Goal: Check status: Check status

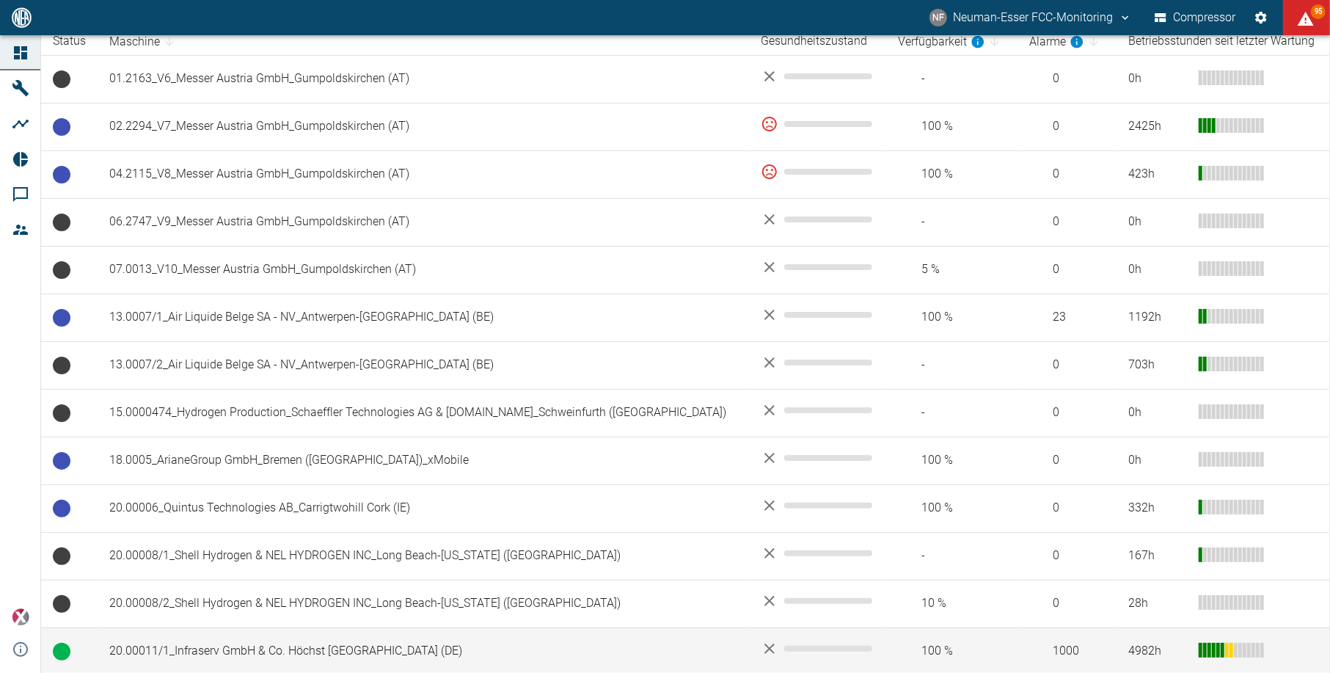
scroll to position [195, 0]
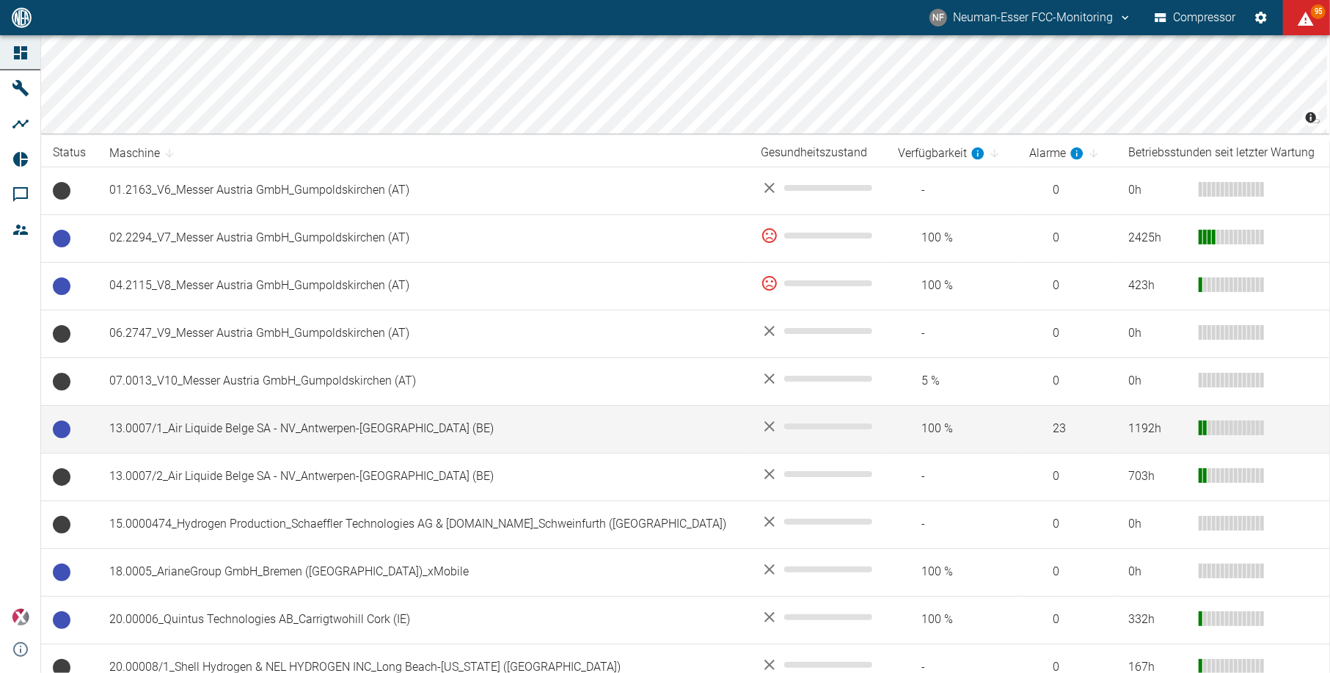
click at [233, 435] on td "13.0007/1_Air Liquide Belge SA - NV_Antwerpen-Lillo (BE)" at bounding box center [423, 429] width 651 height 48
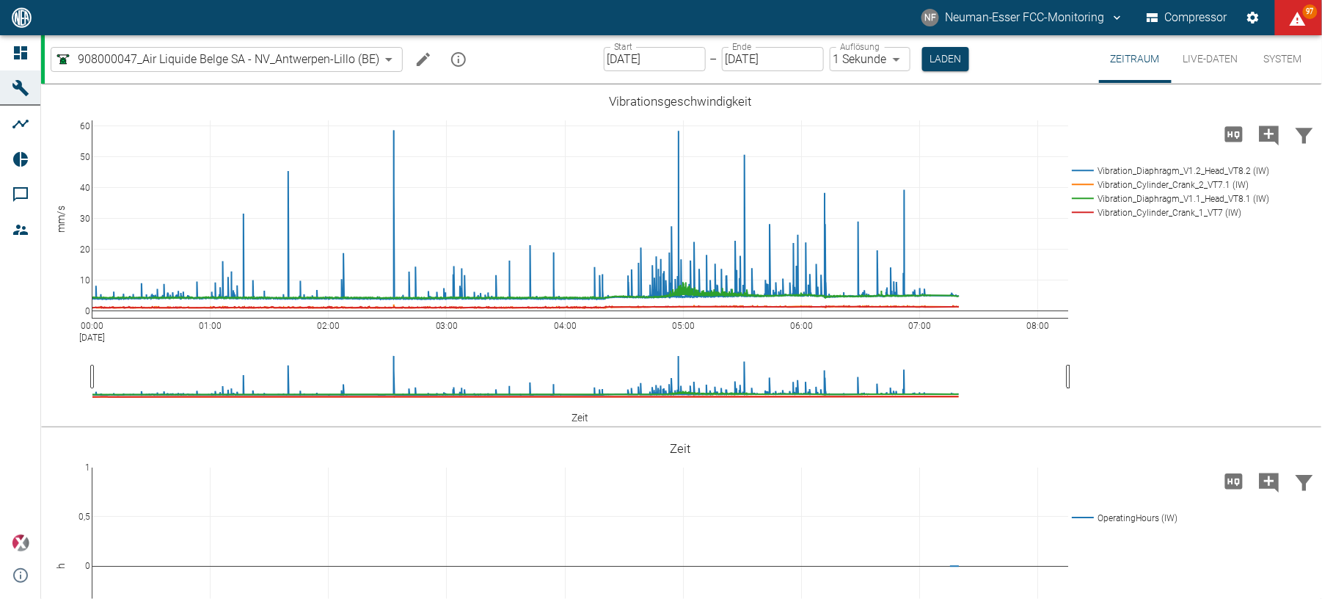
scroll to position [1271, 0]
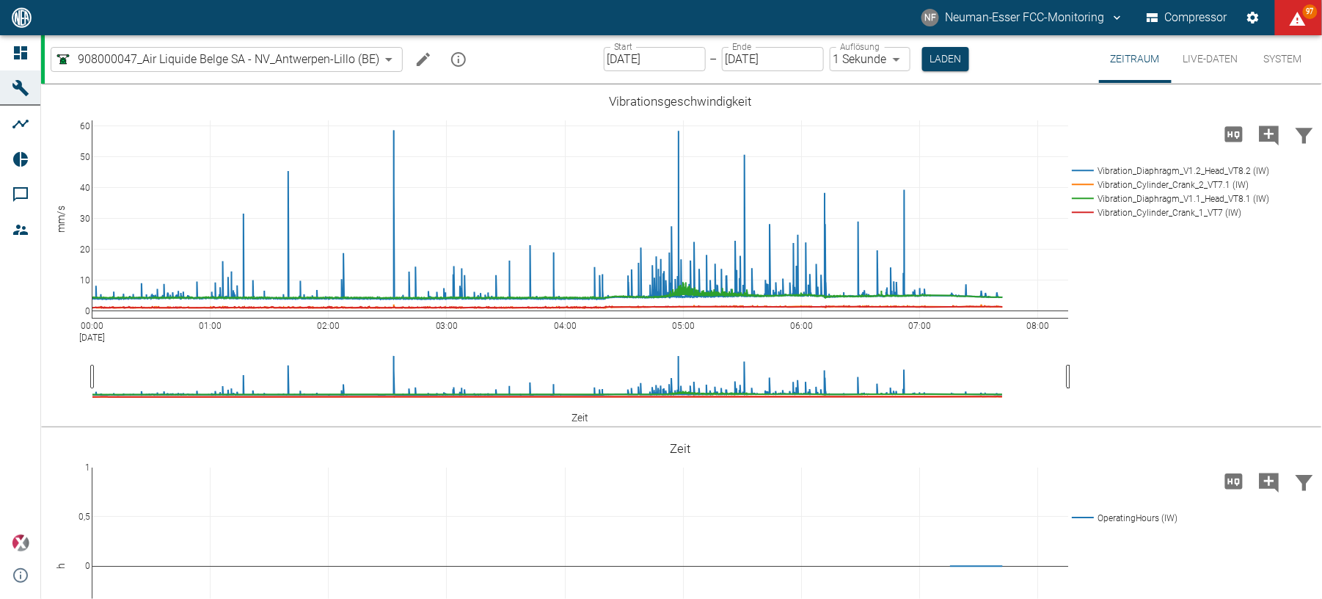
scroll to position [1271, 0]
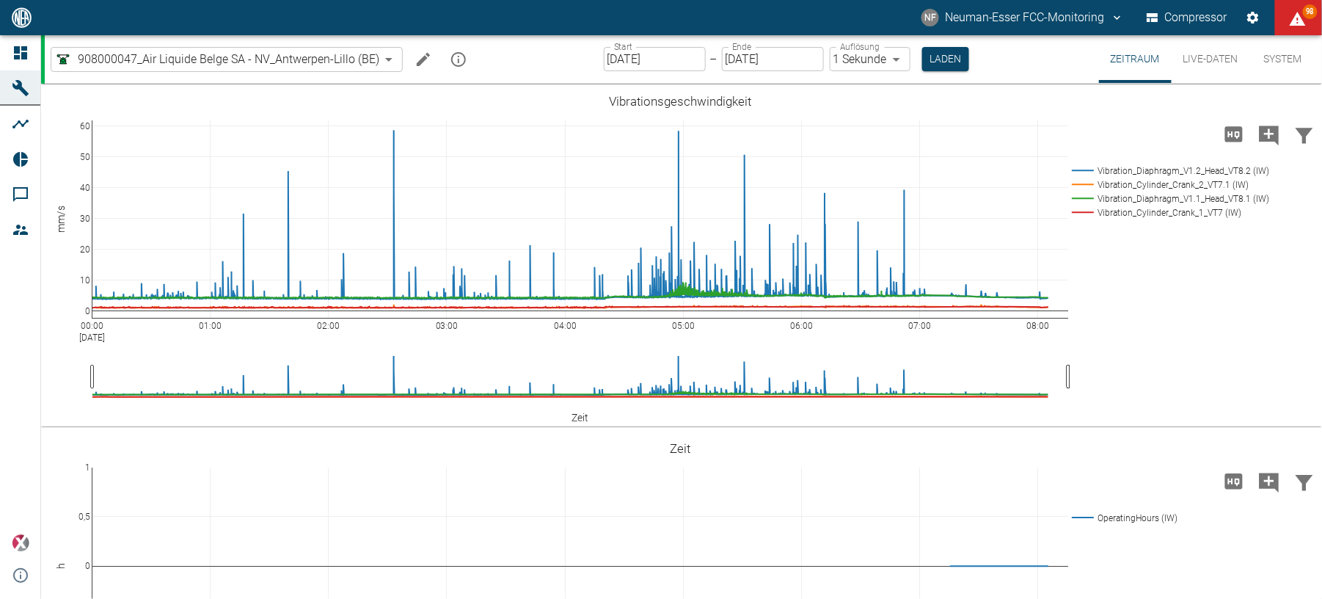
scroll to position [1271, 0]
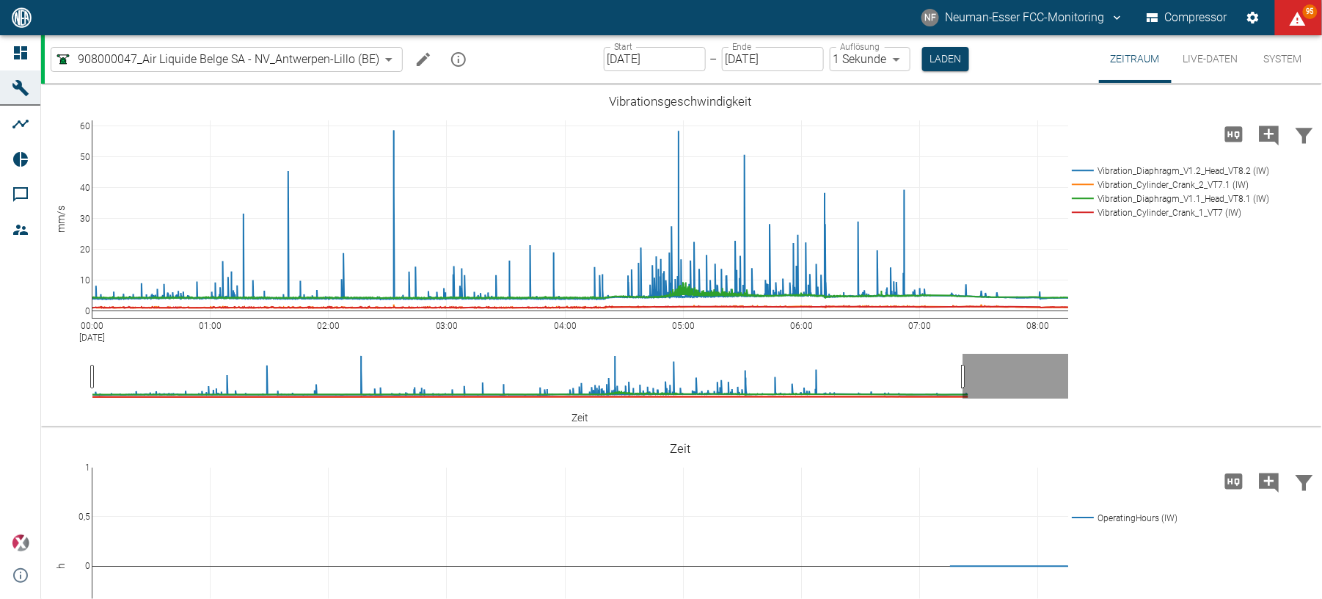
scroll to position [1271, 0]
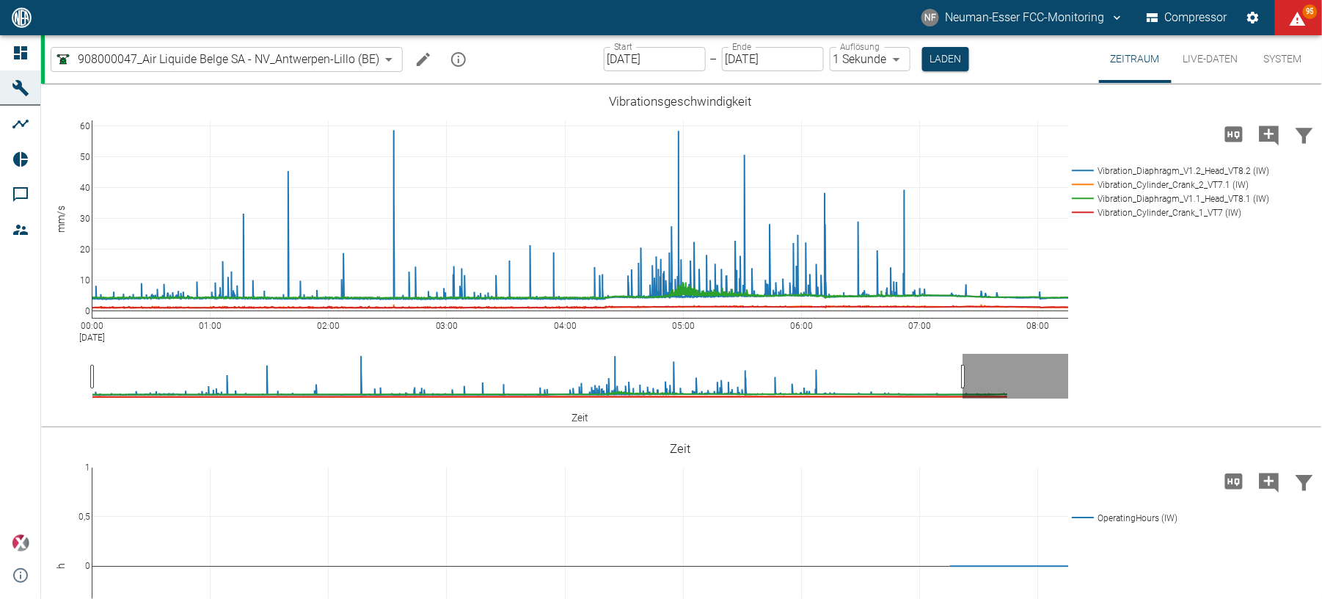
scroll to position [1271, 0]
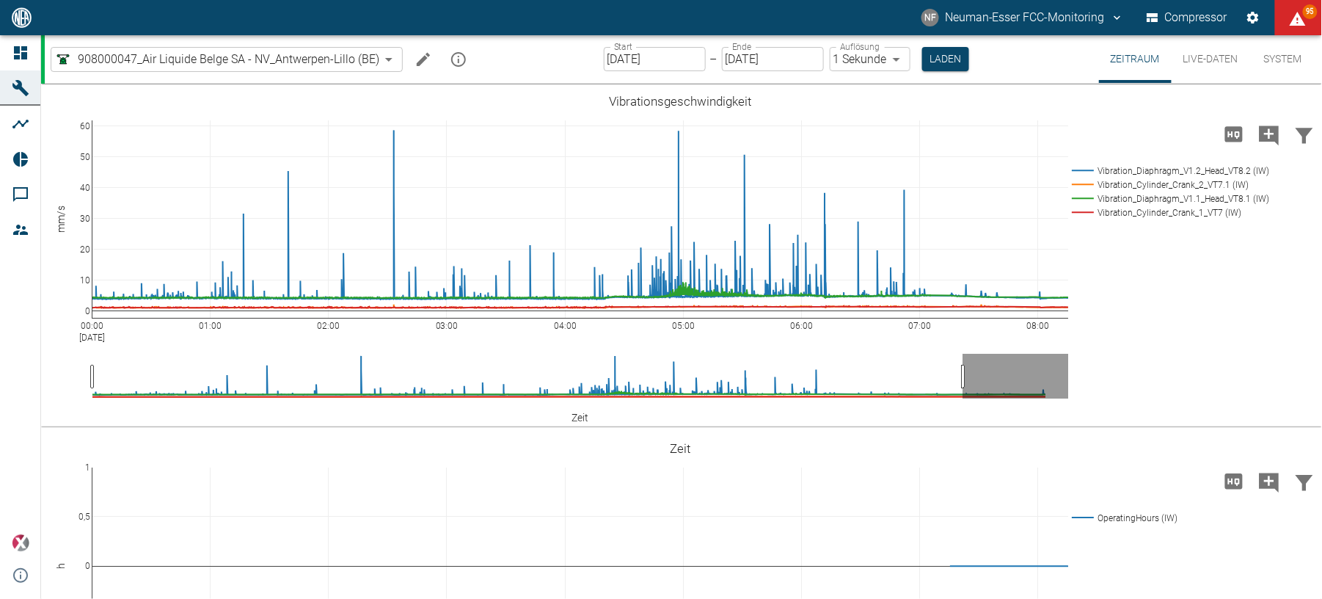
scroll to position [1271, 0]
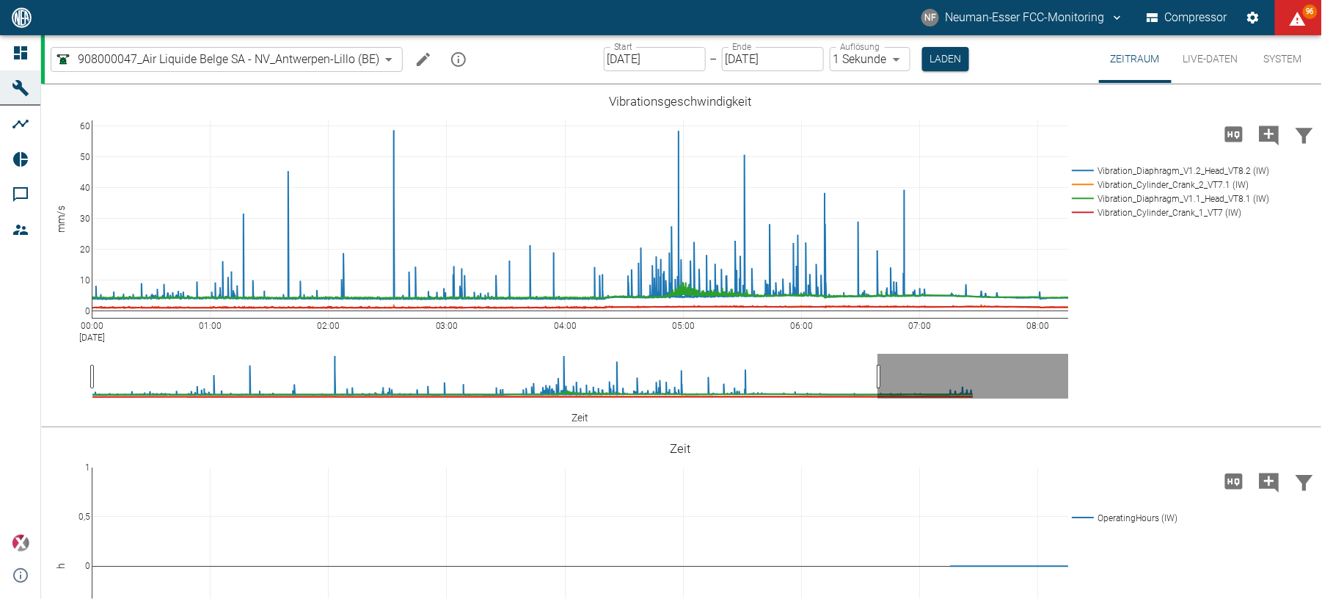
scroll to position [1271, 0]
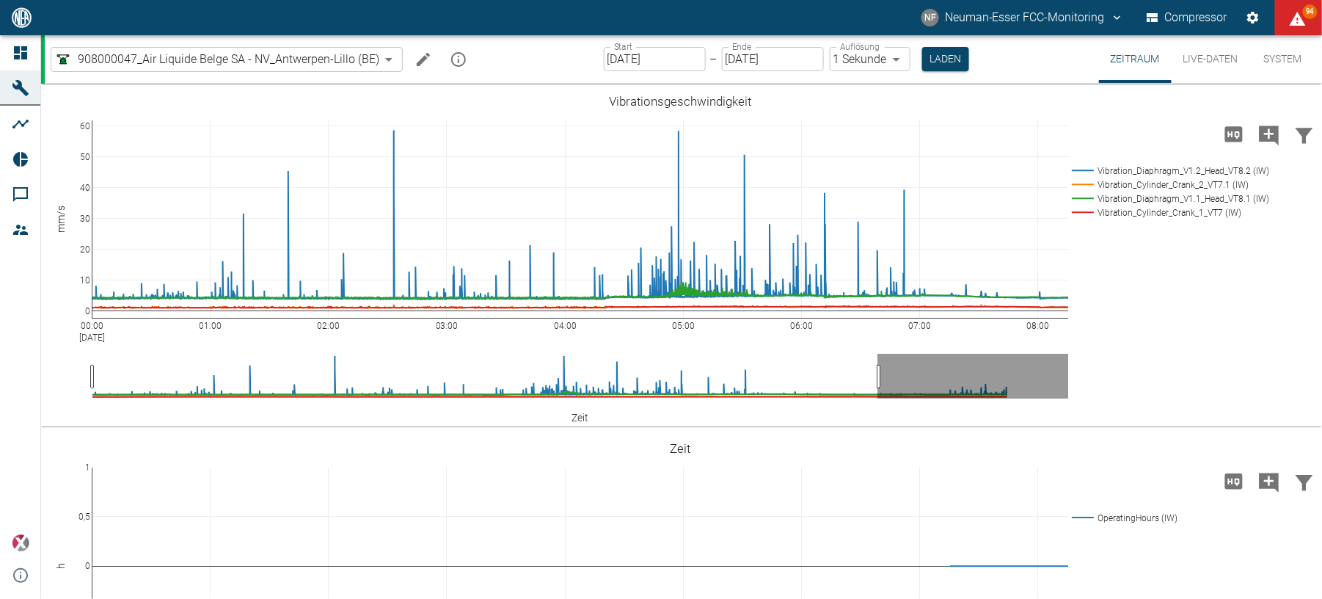
scroll to position [1271, 0]
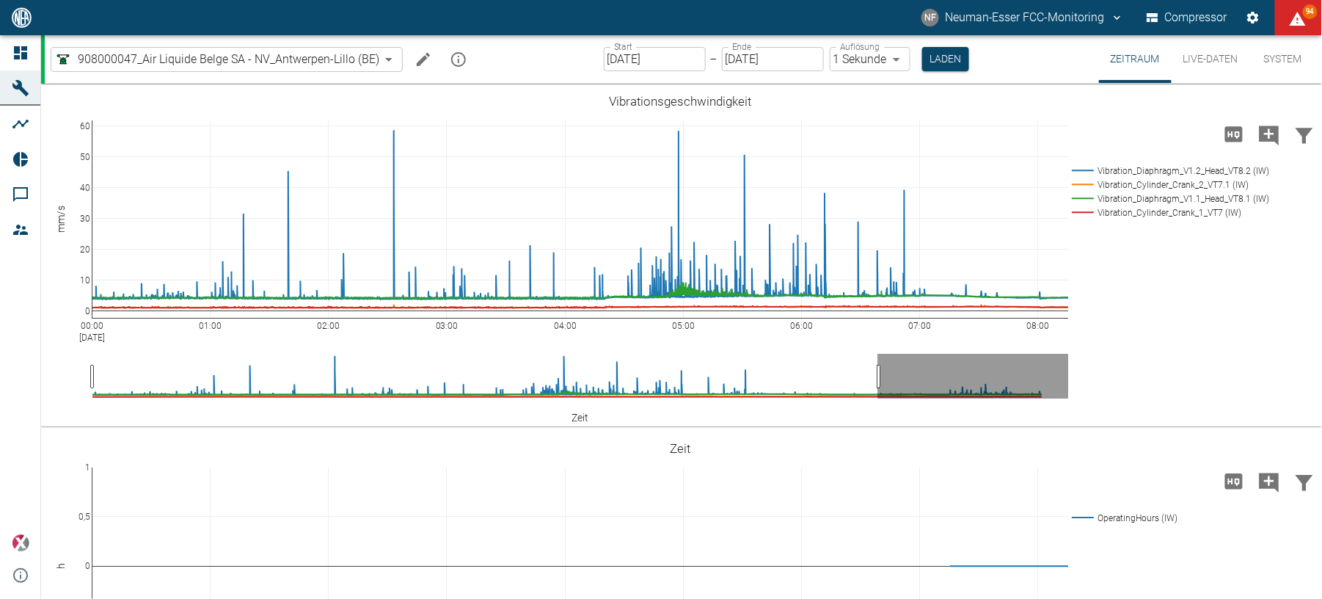
scroll to position [1271, 0]
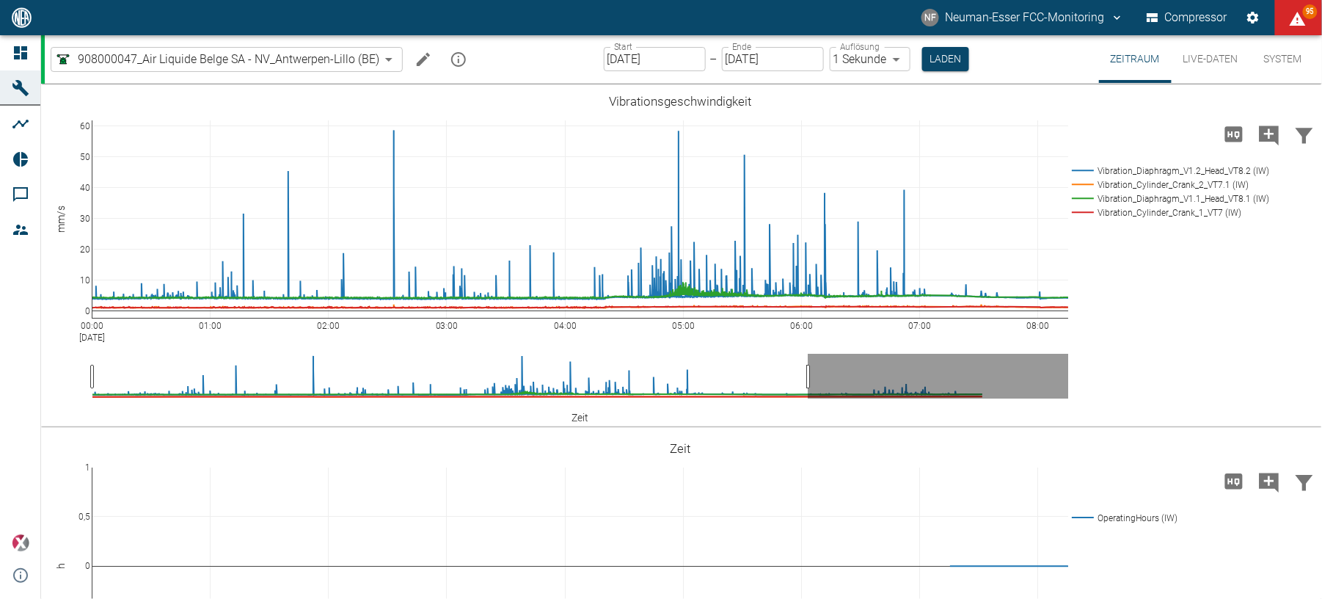
scroll to position [1271, 0]
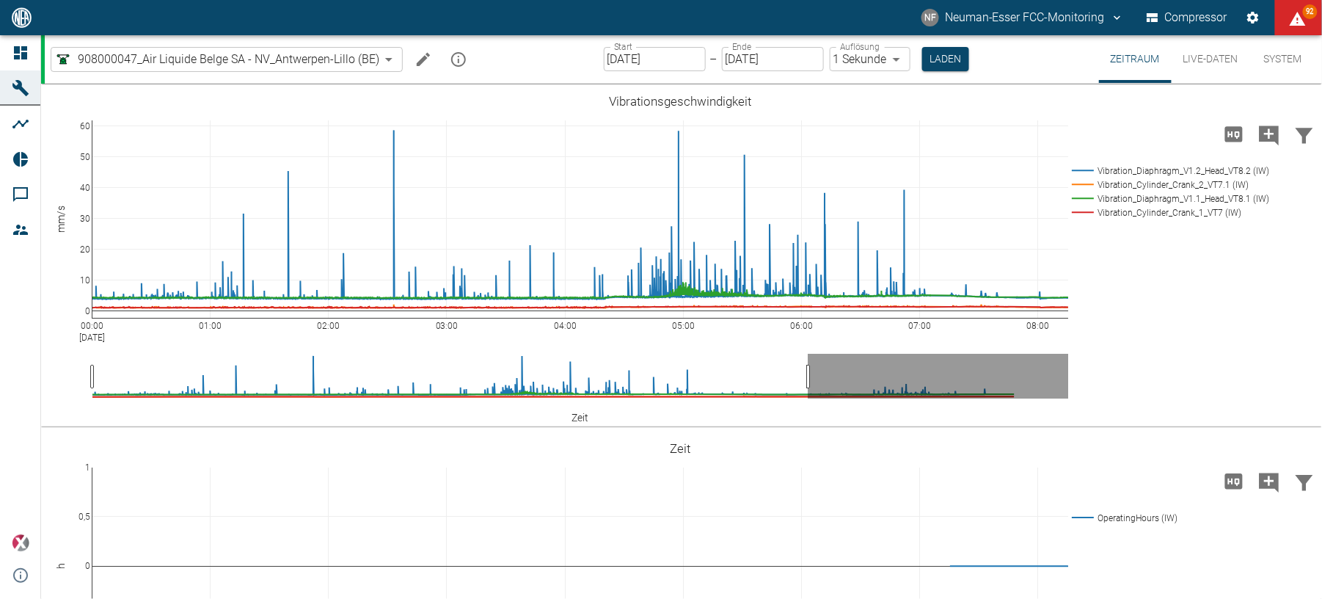
scroll to position [1271, 0]
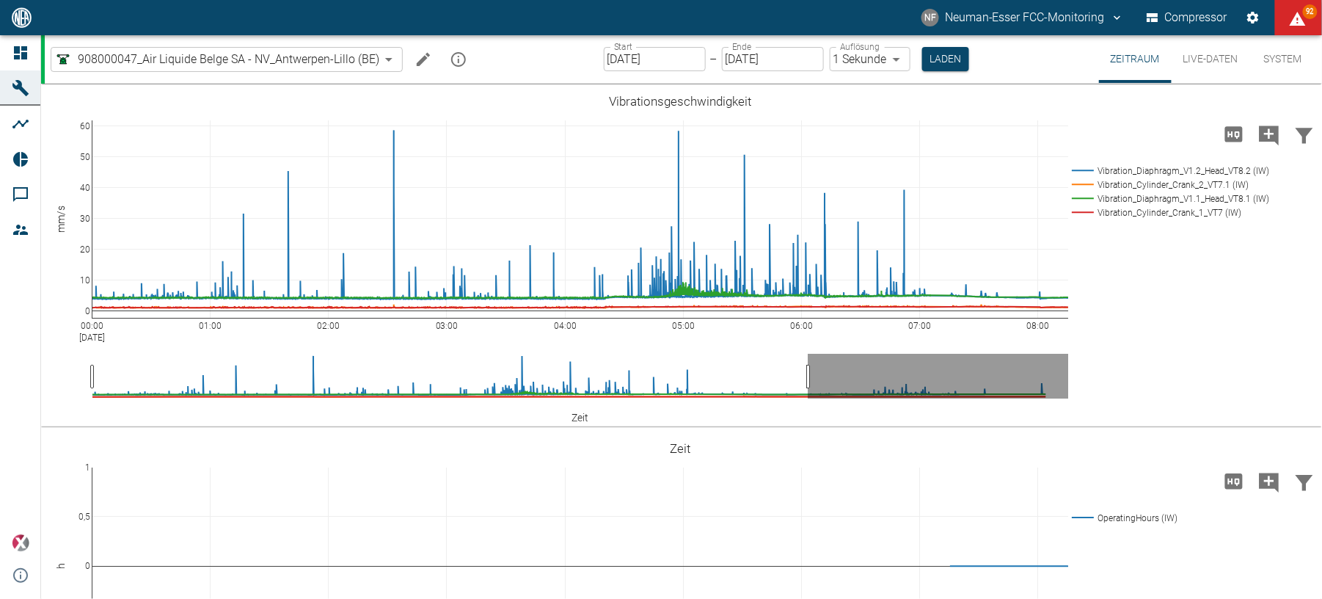
scroll to position [1271, 0]
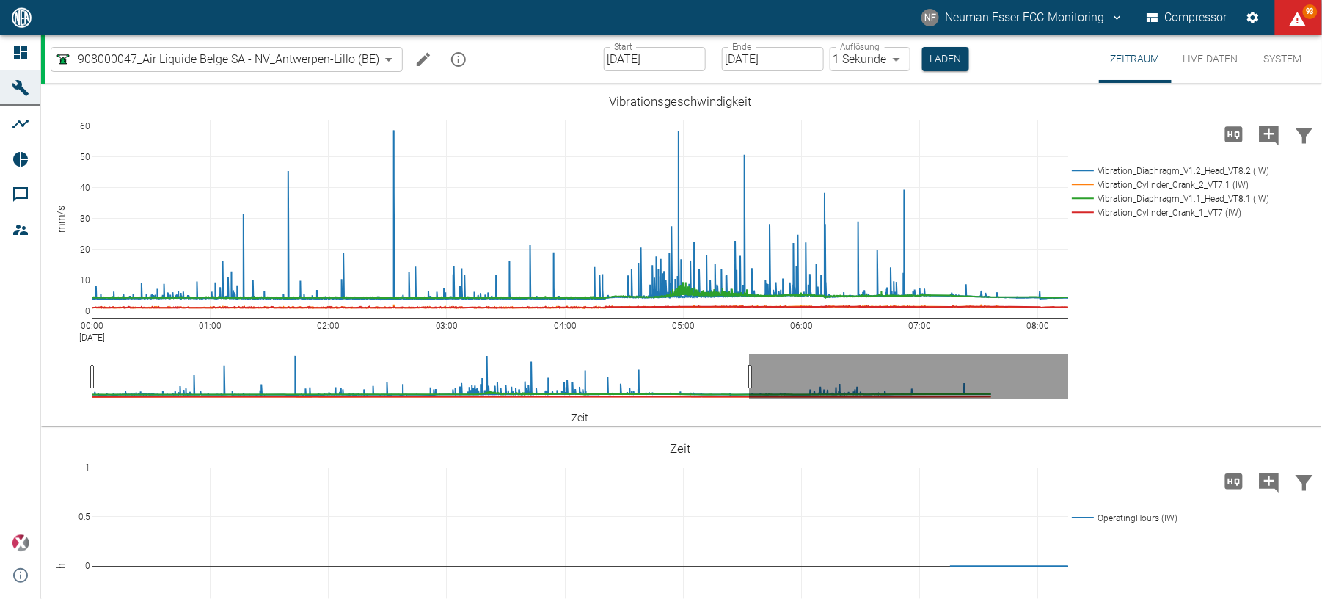
scroll to position [1271, 0]
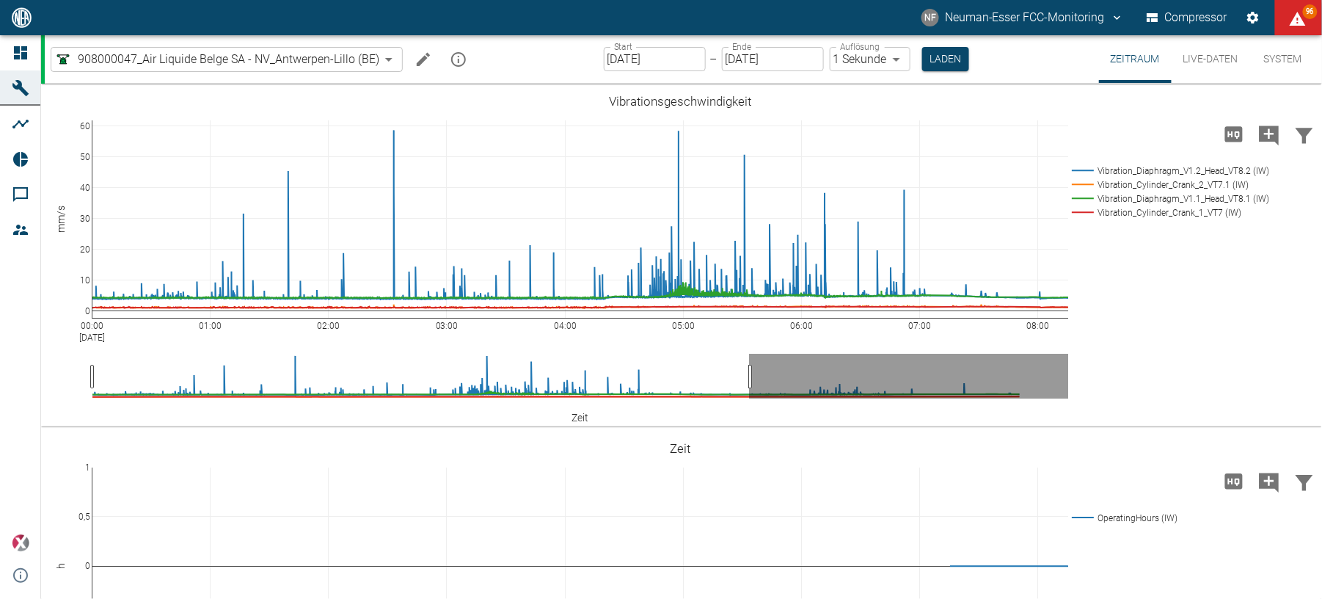
scroll to position [1271, 0]
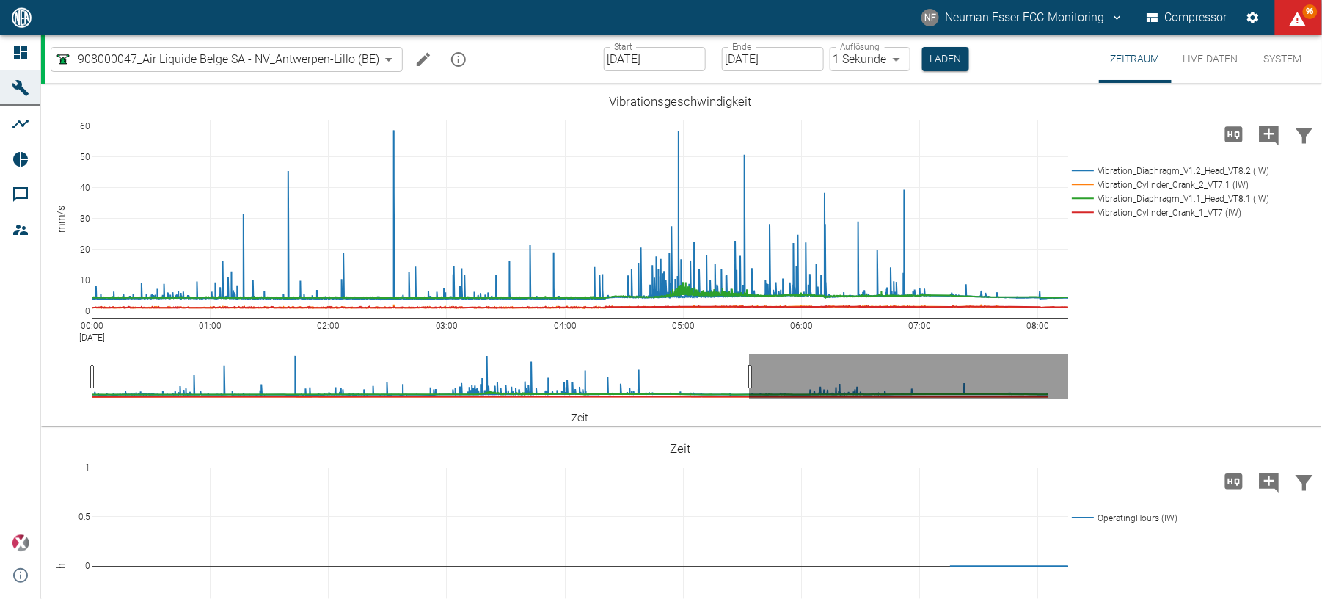
scroll to position [1271, 0]
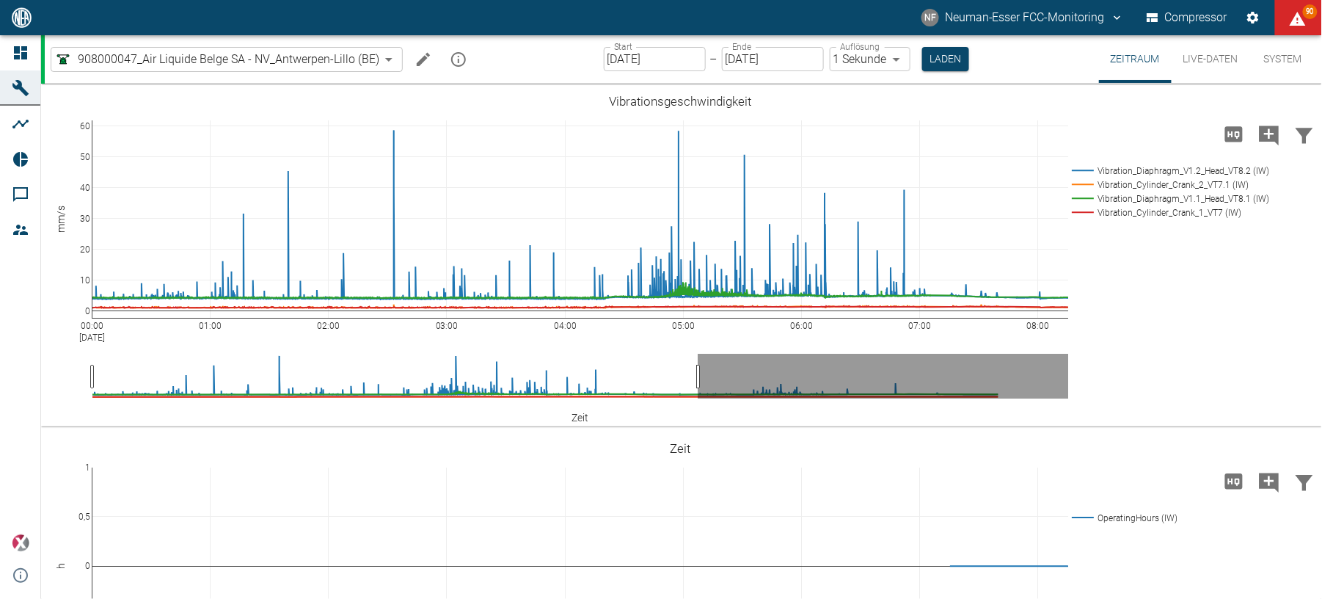
scroll to position [1271, 0]
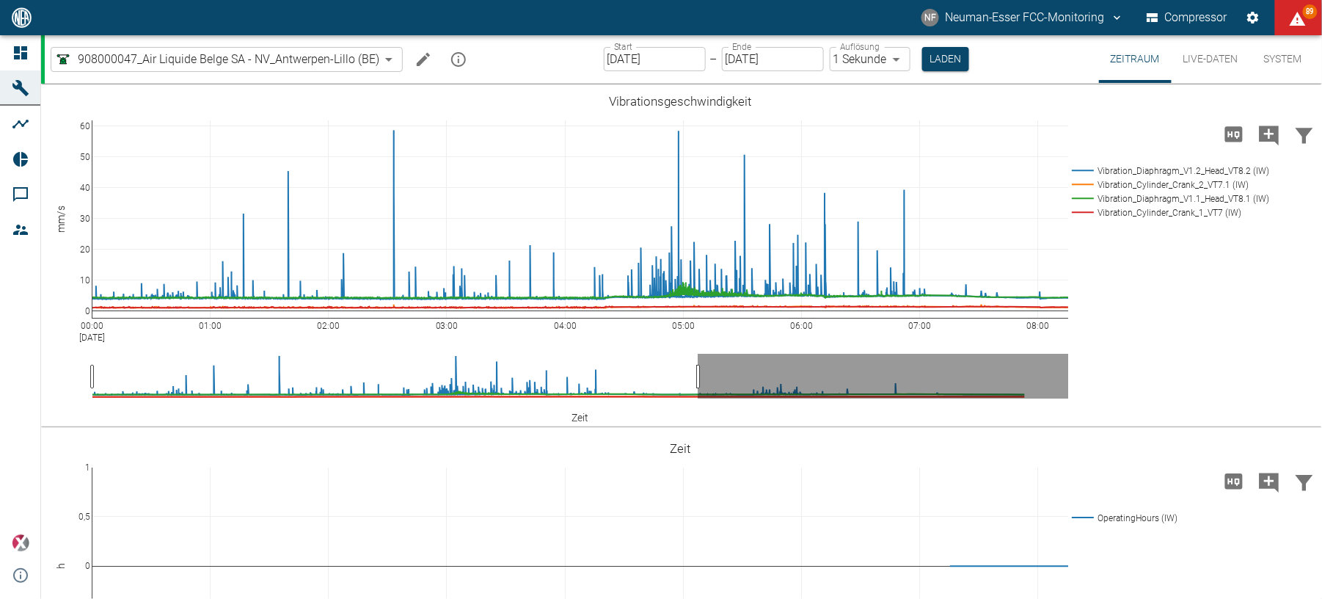
scroll to position [1271, 0]
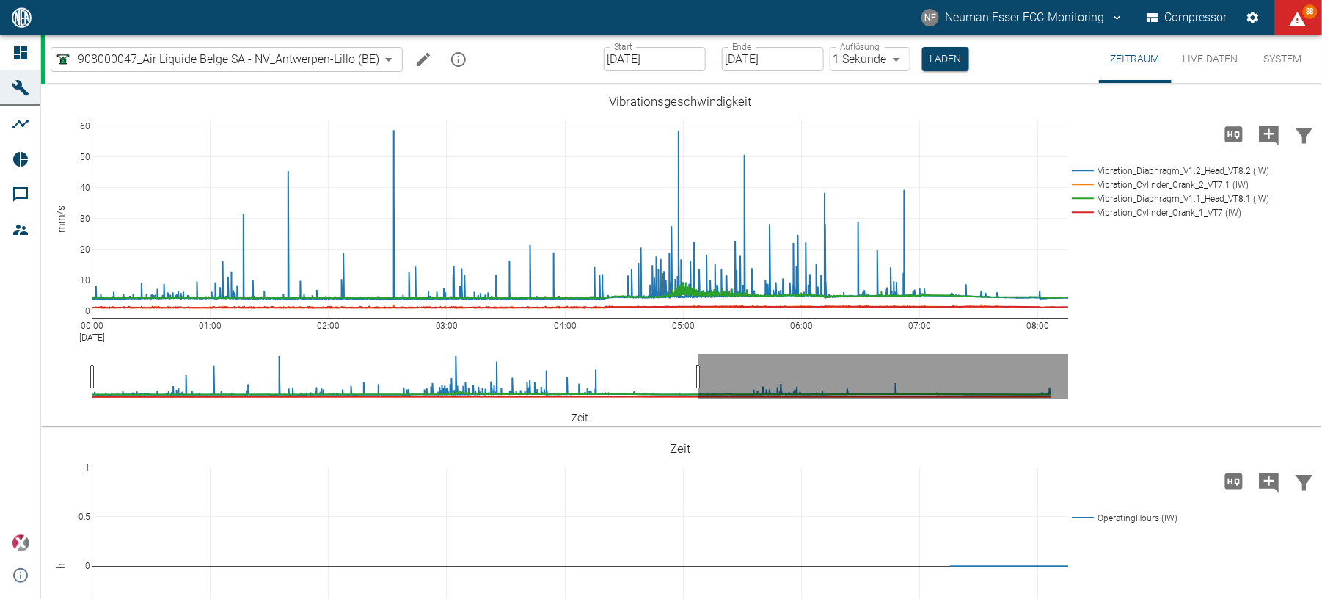
scroll to position [1271, 0]
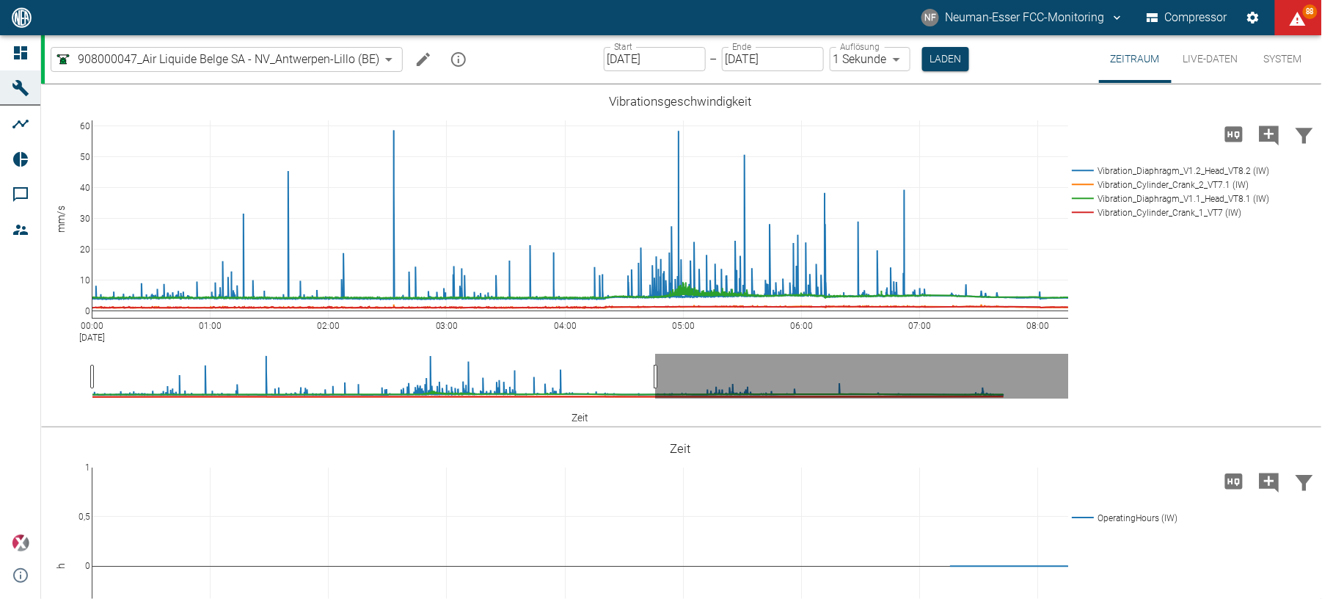
scroll to position [1271, 0]
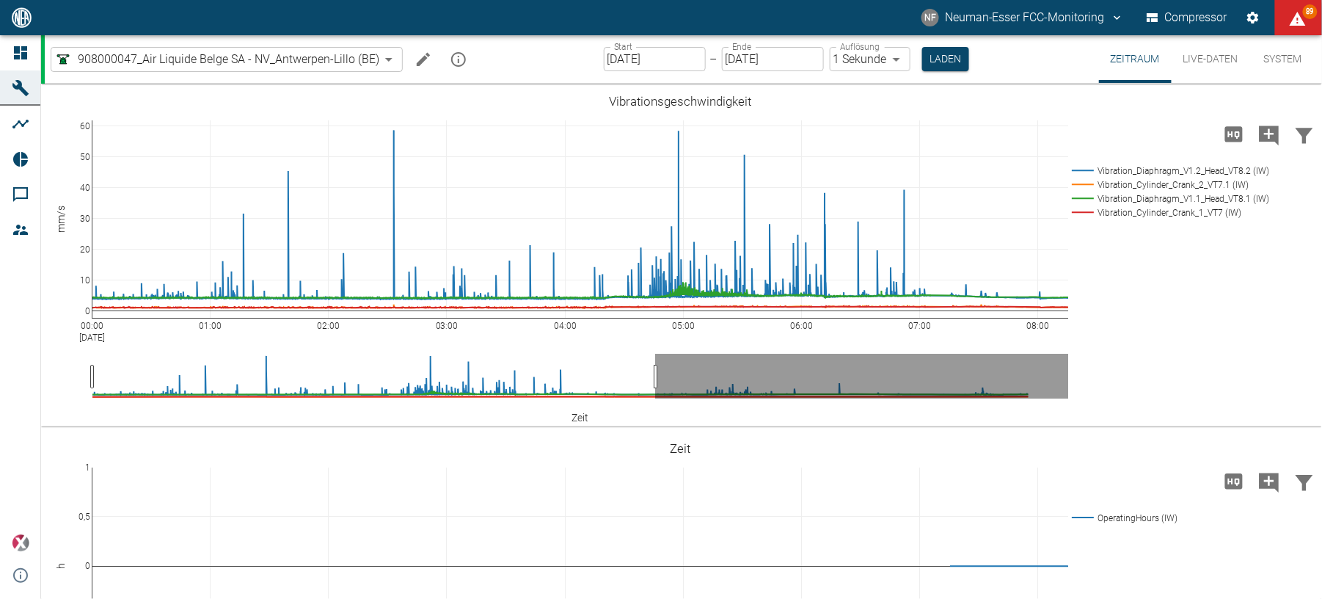
scroll to position [1271, 0]
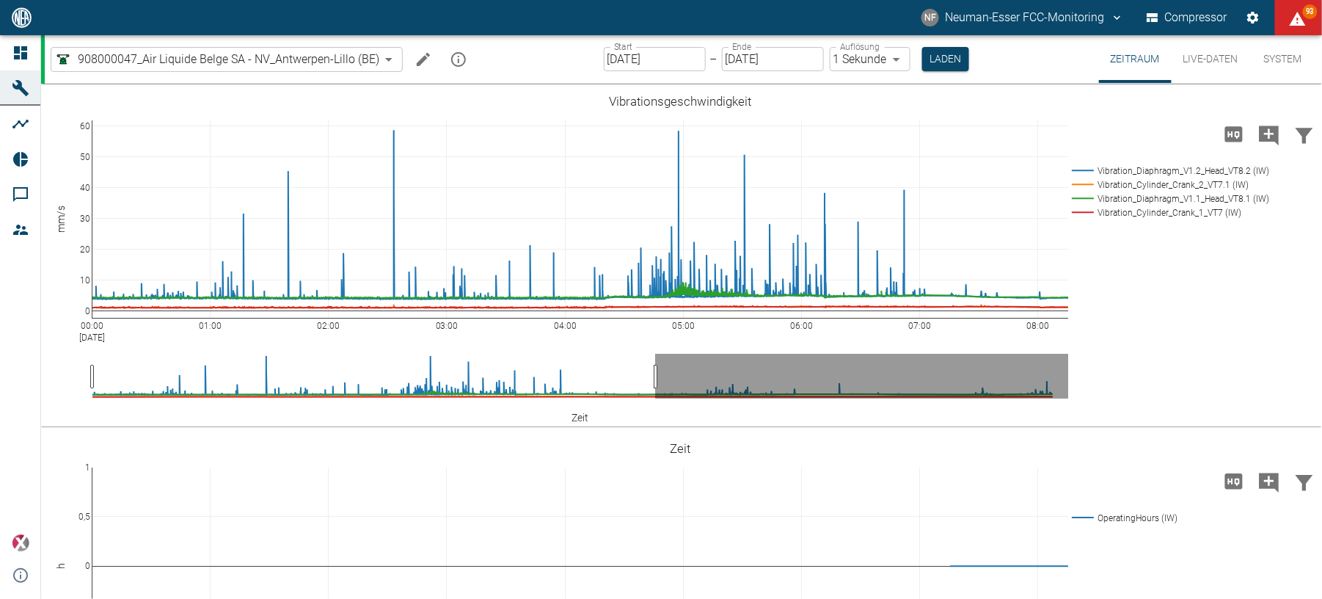
scroll to position [1271, 0]
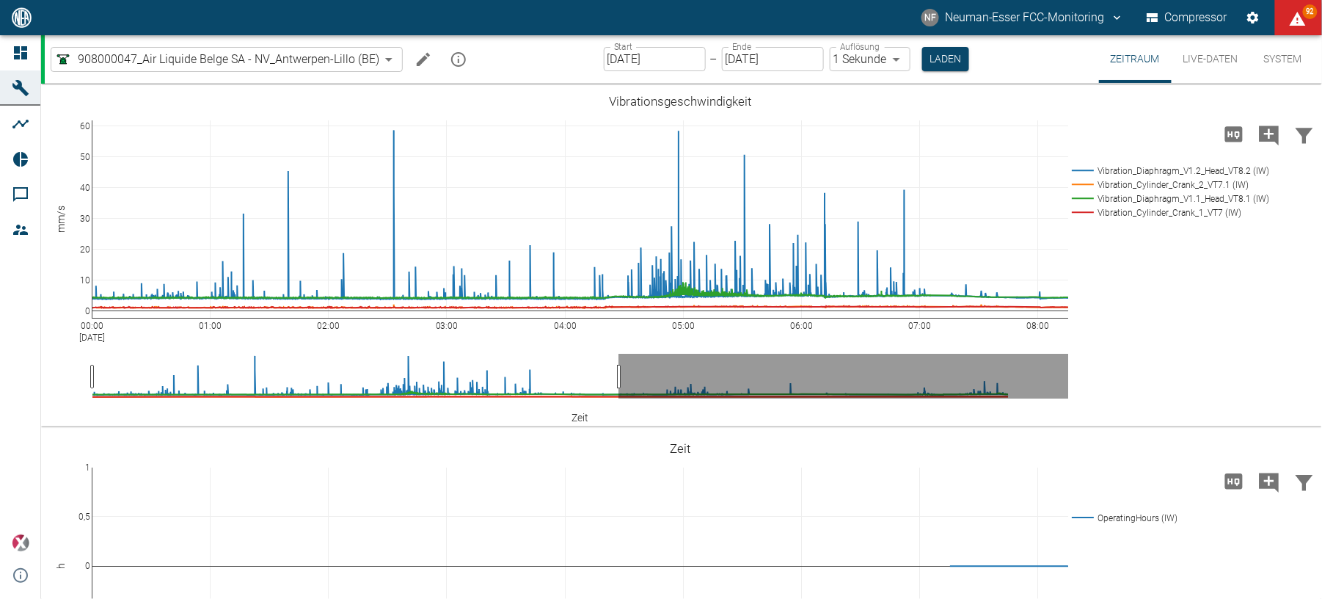
scroll to position [1271, 0]
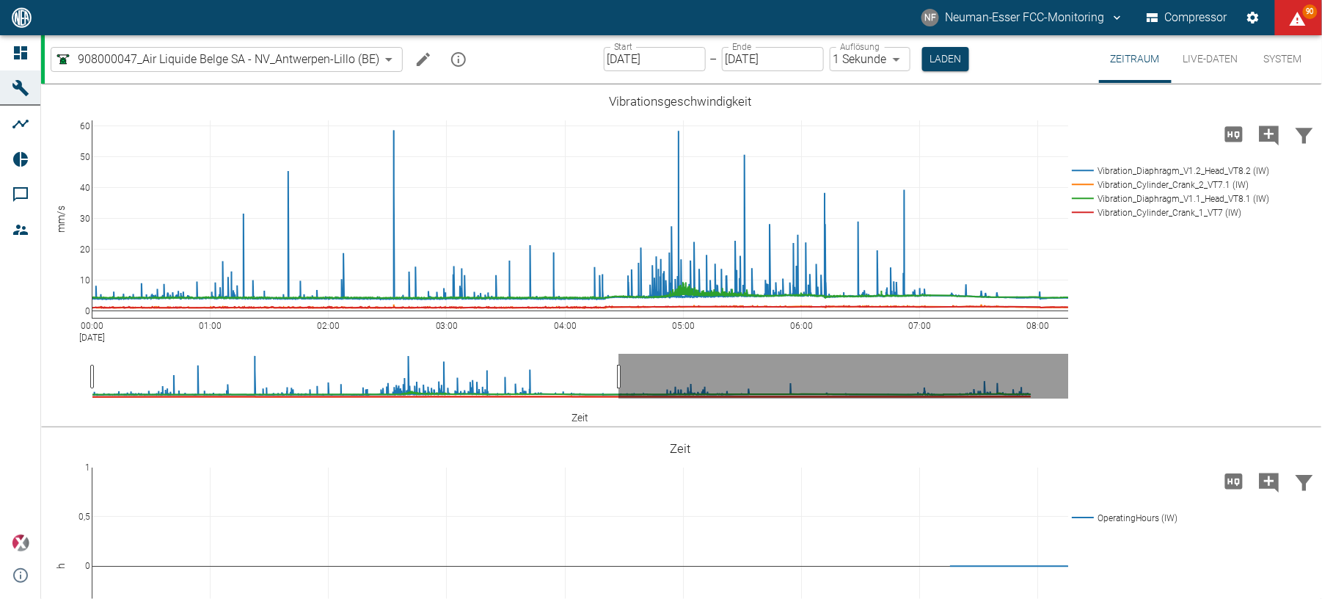
scroll to position [1271, 0]
